Goal: Transaction & Acquisition: Purchase product/service

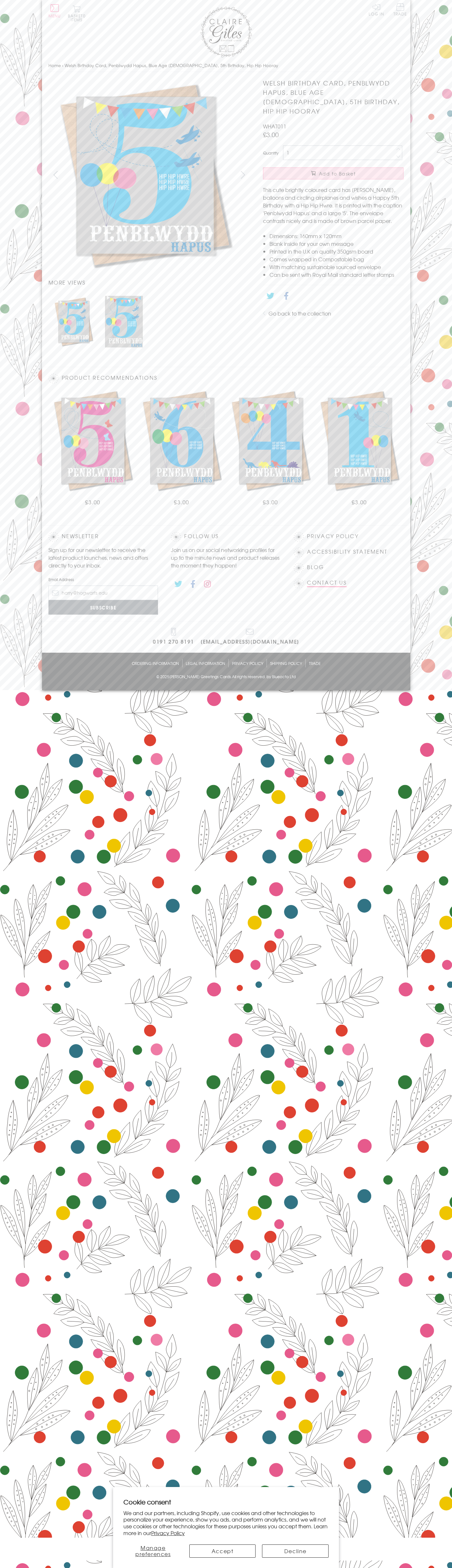
click at [327, 583] on link "Contact Us" at bounding box center [327, 583] width 40 height 9
click at [222, 1551] on button "Accept" at bounding box center [222, 1551] width 66 height 13
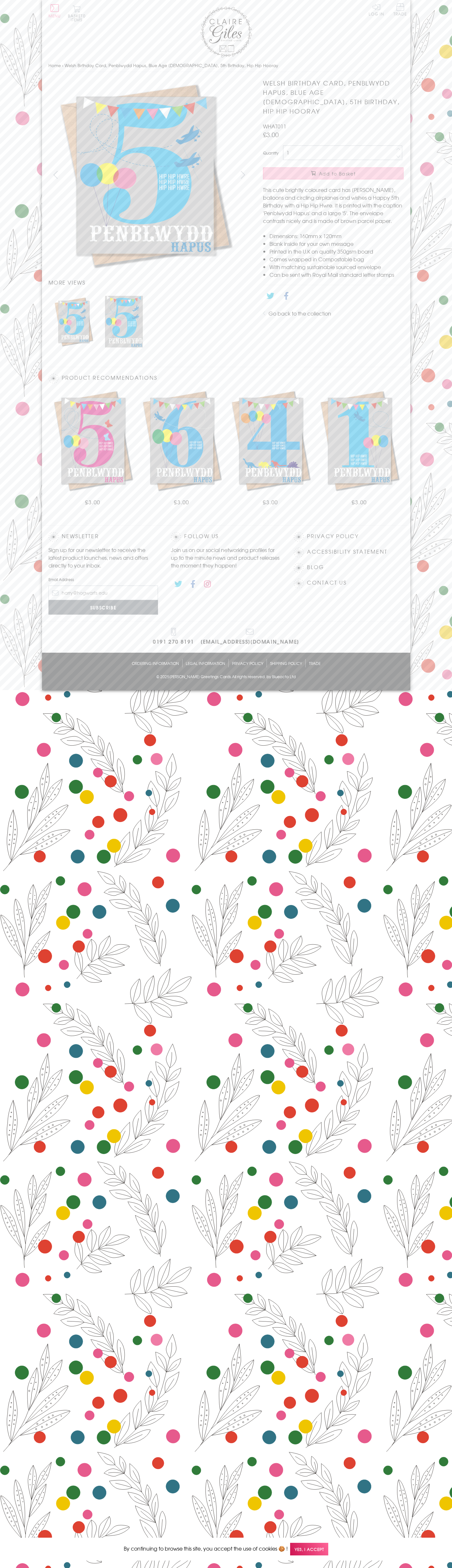
click at [333, 170] on span "Add to Basket" at bounding box center [337, 173] width 37 height 7
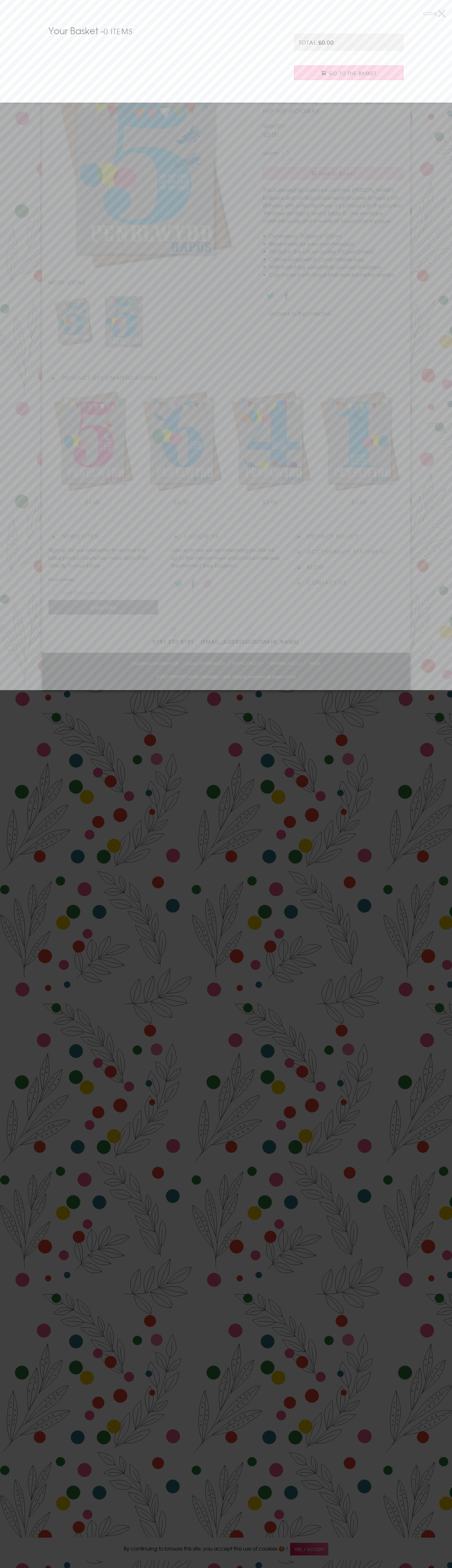
click at [348, 73] on span "Go to the Basket" at bounding box center [353, 73] width 48 height 7
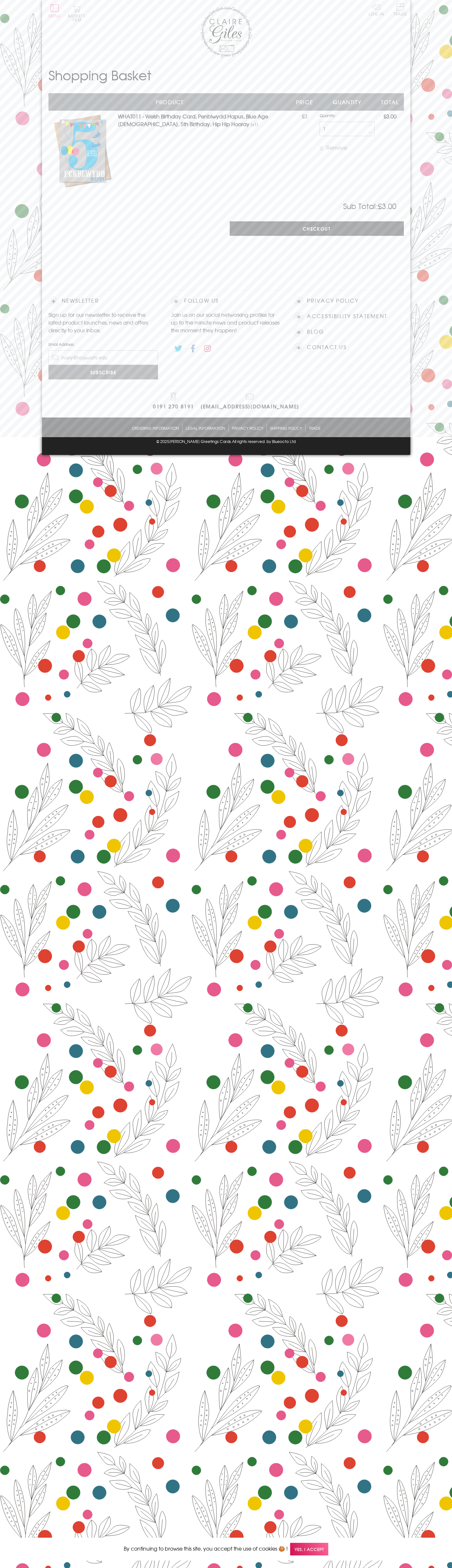
click at [316, 229] on input "Checkout" at bounding box center [317, 229] width 174 height 15
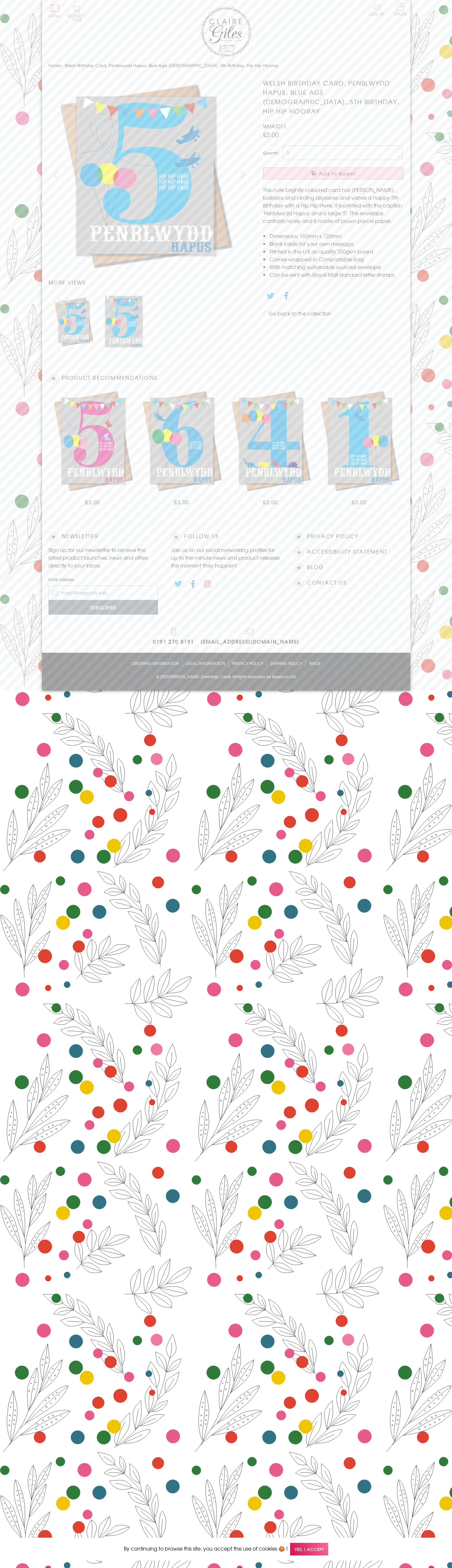
click at [77, 13] on button "Basket 1 item" at bounding box center [76, 13] width 18 height 16
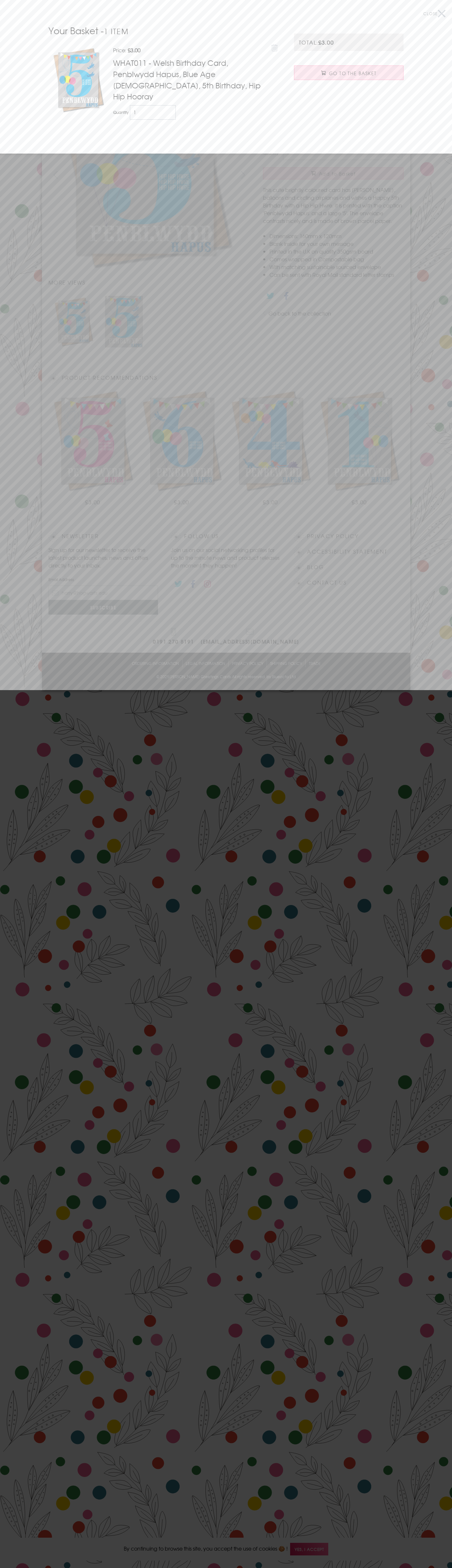
click at [275, 47] on icon at bounding box center [274, 48] width 7 height 7
